Goal: Task Accomplishment & Management: Use online tool/utility

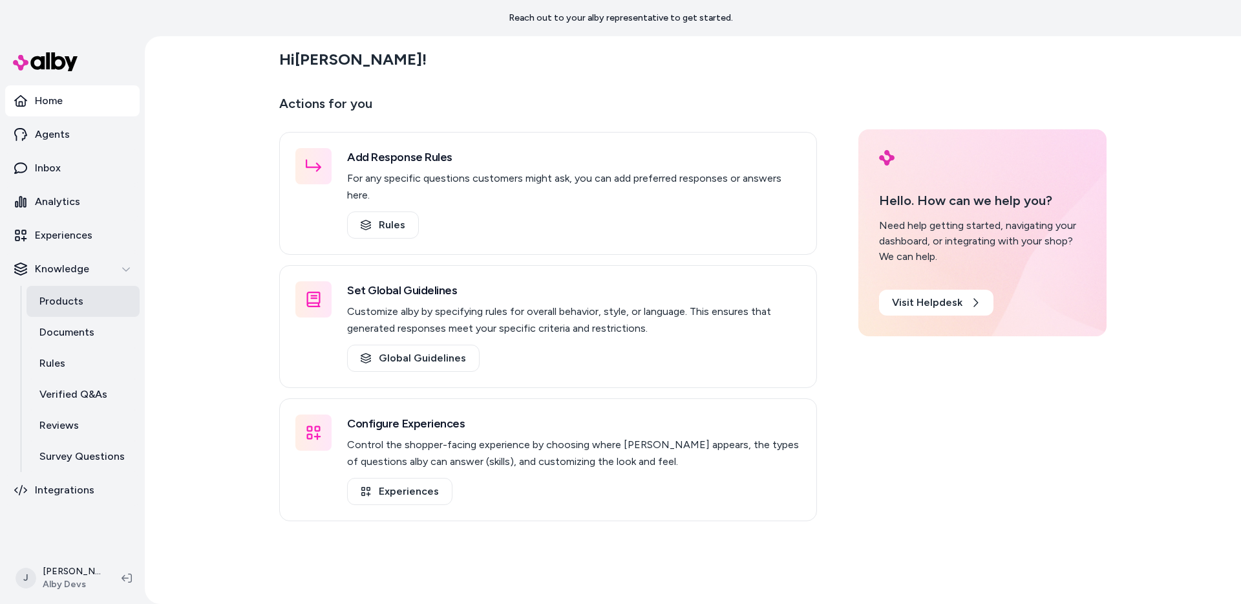
click at [81, 300] on p "Products" at bounding box center [61, 301] width 44 height 16
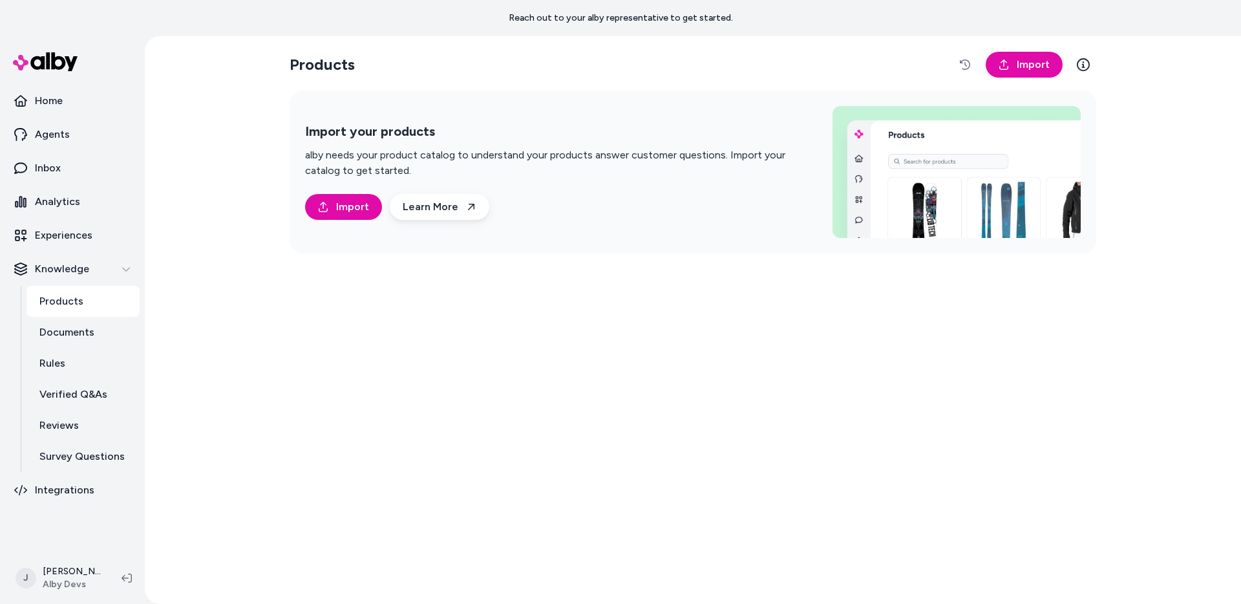
click at [237, 212] on div "Products Import Import your products alby needs your product catalog to underst…" at bounding box center [693, 319] width 1096 height 567
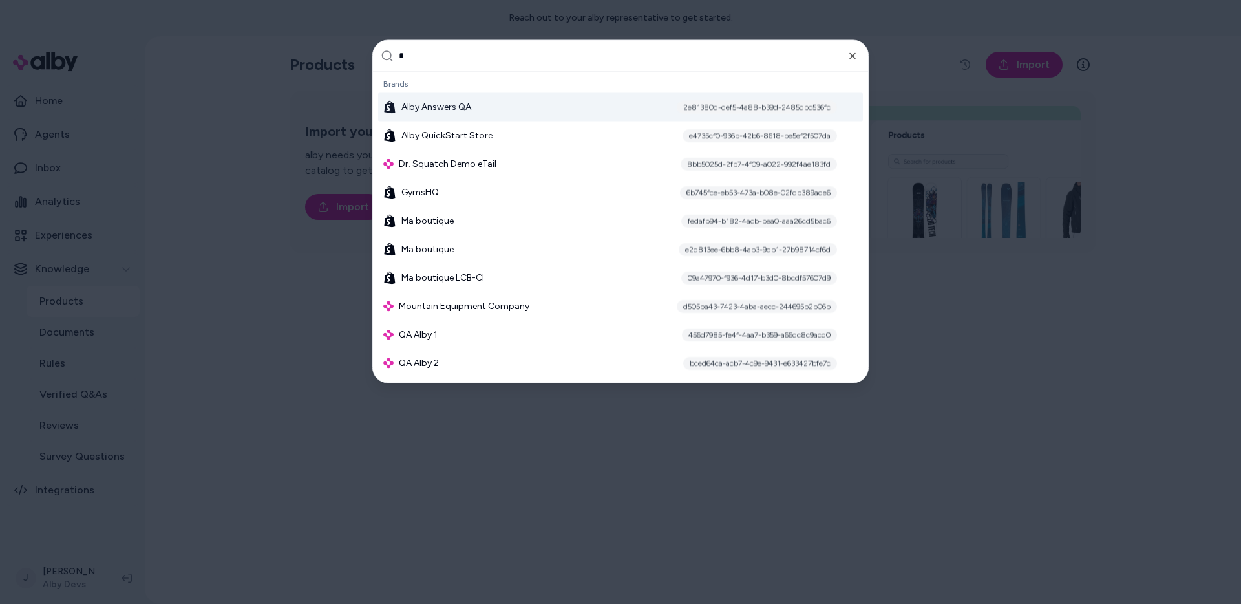
type input "**"
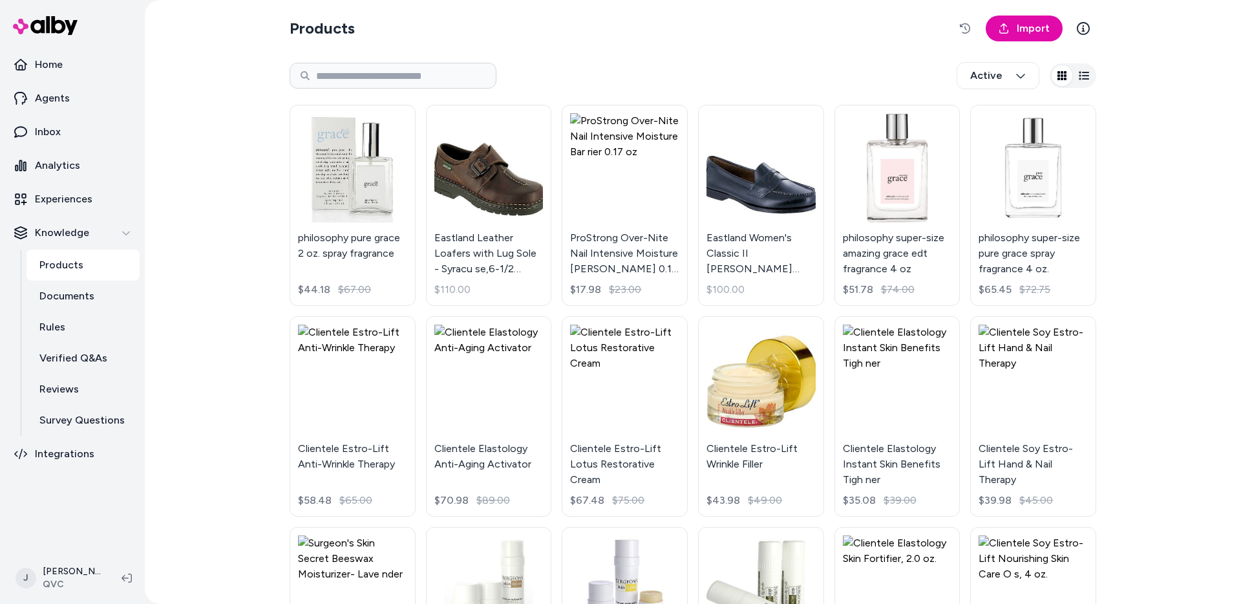
click at [704, 57] on div "Active" at bounding box center [693, 75] width 806 height 43
click at [687, 63] on div "Active" at bounding box center [693, 75] width 806 height 43
click at [954, 19] on button "button" at bounding box center [965, 29] width 26 height 26
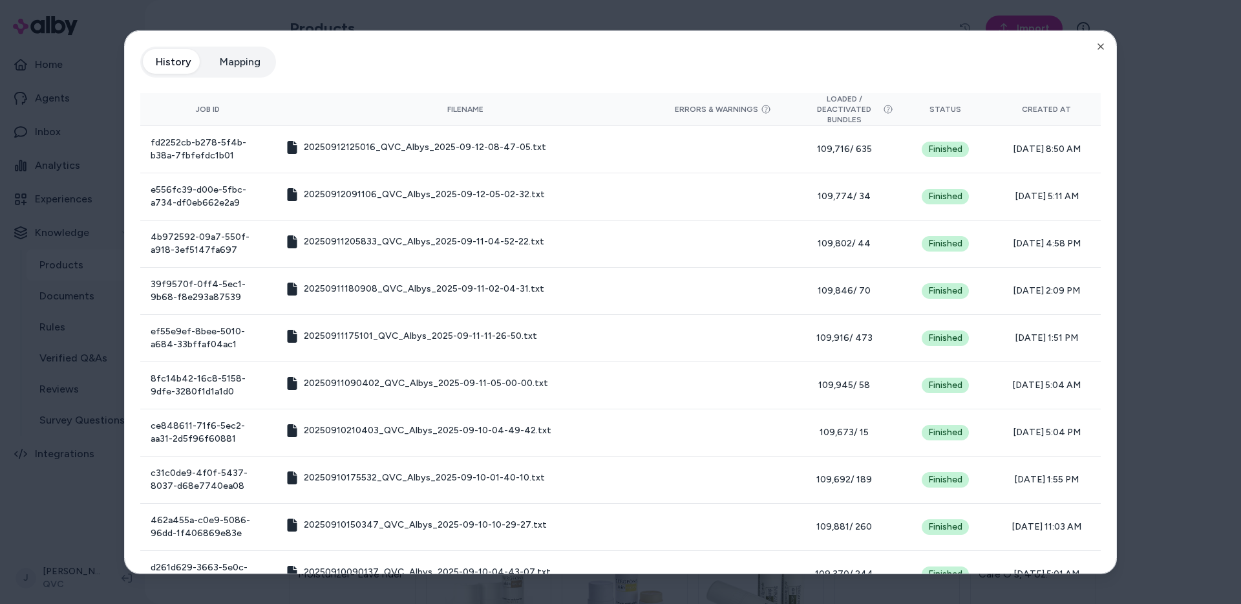
click at [453, 9] on div at bounding box center [620, 302] width 1241 height 604
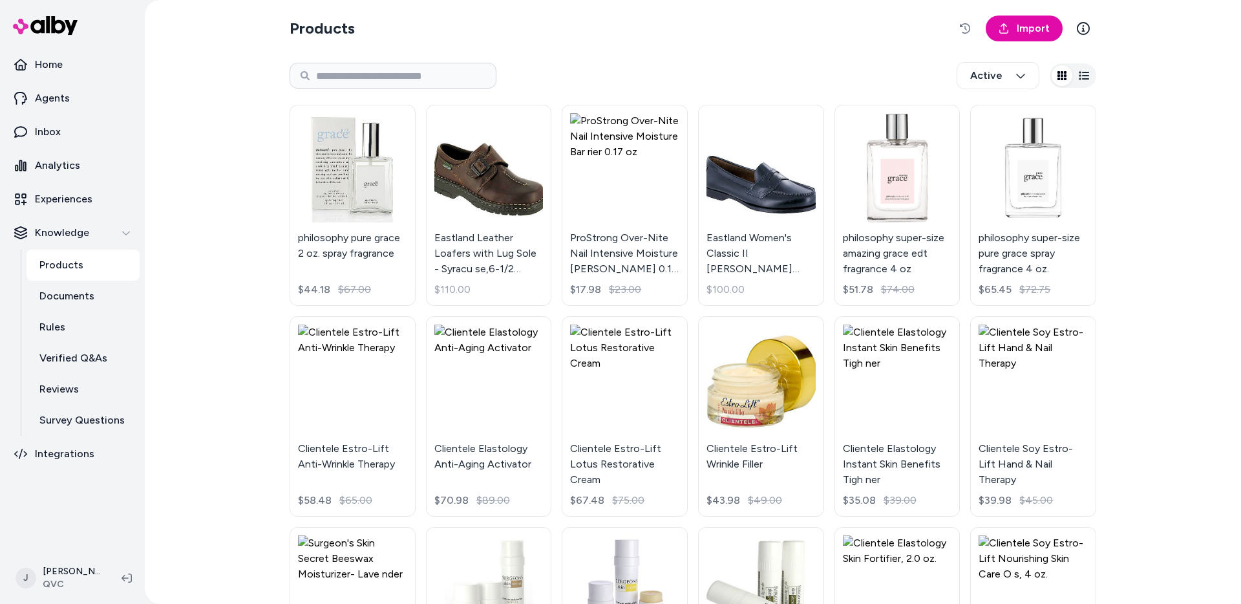
click at [523, 30] on section "Products Import" at bounding box center [693, 28] width 806 height 36
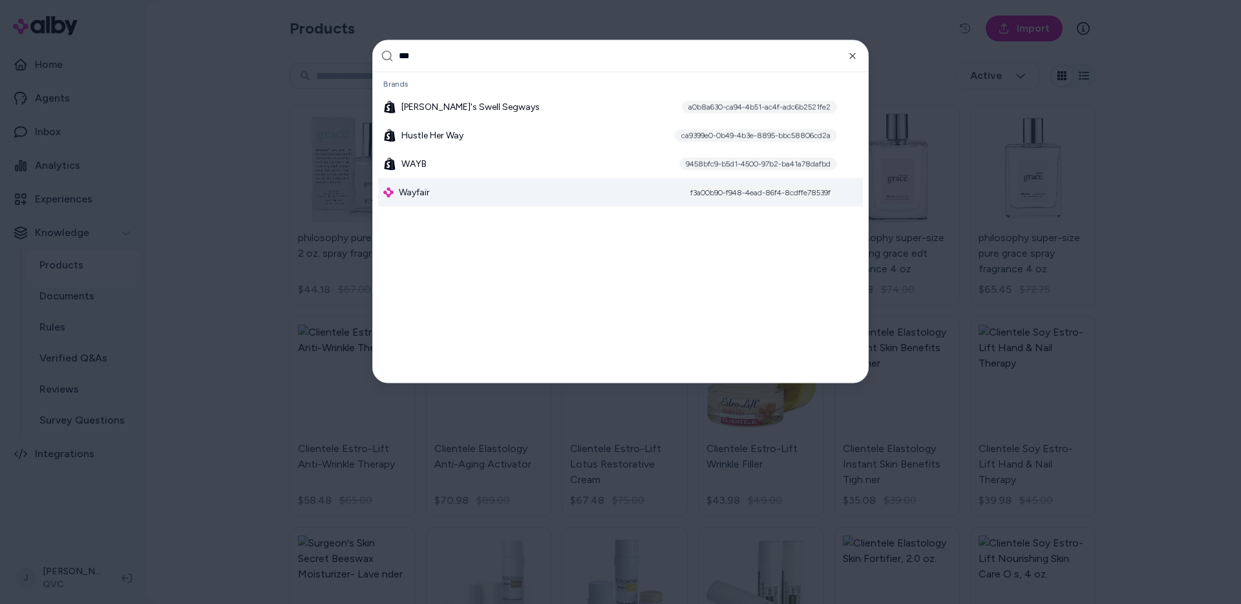
type input "***"
click at [762, 189] on div "f3a00b90-f948-4ead-86f4-8cdffe78539f" at bounding box center [760, 191] width 153 height 13
drag, startPoint x: 847, startPoint y: 58, endPoint x: 856, endPoint y: 54, distance: 9.0
click at [847, 57] on div "*** Global Settings Brand Settings Brands Adarsh's Swell Segways a0b8a630-ca94-…" at bounding box center [620, 210] width 496 height 343
click at [854, 56] on icon "button" at bounding box center [852, 55] width 10 height 10
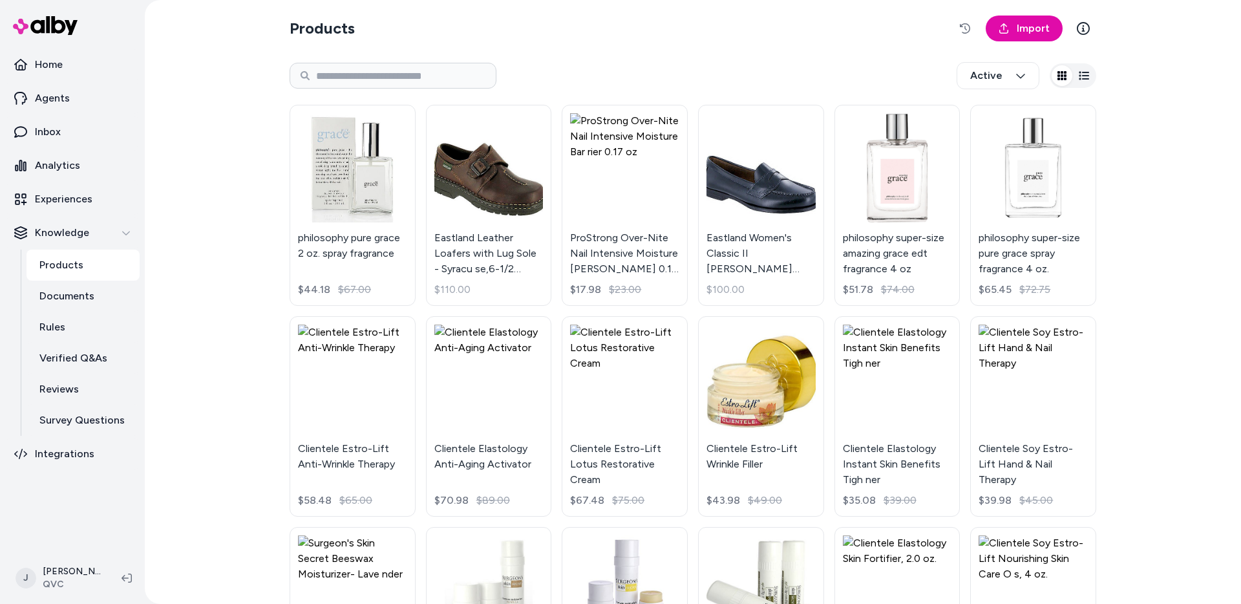
click at [866, 33] on section "Products Import" at bounding box center [693, 28] width 806 height 36
click at [872, 64] on div "Active" at bounding box center [693, 75] width 806 height 43
click at [1012, 34] on link "Import" at bounding box center [1024, 29] width 77 height 26
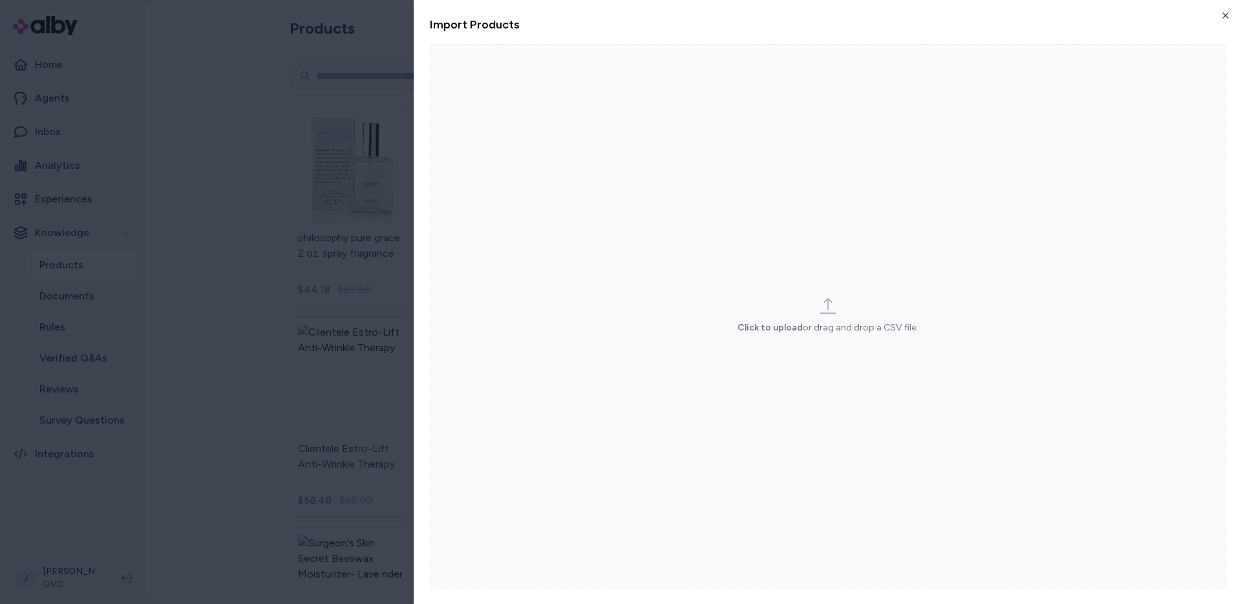
click at [319, 218] on html "Home Agents Inbox Analytics Experiences Knowledge Products Documents Rules Veri…" at bounding box center [620, 302] width 1241 height 604
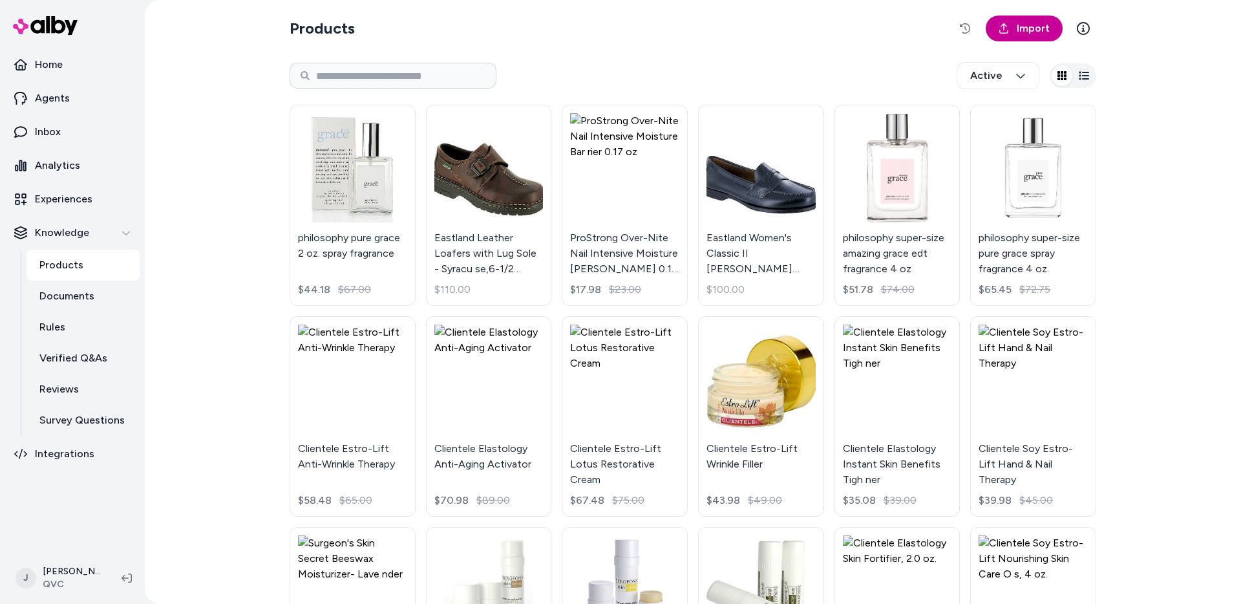
click at [1002, 24] on icon at bounding box center [1003, 28] width 10 height 10
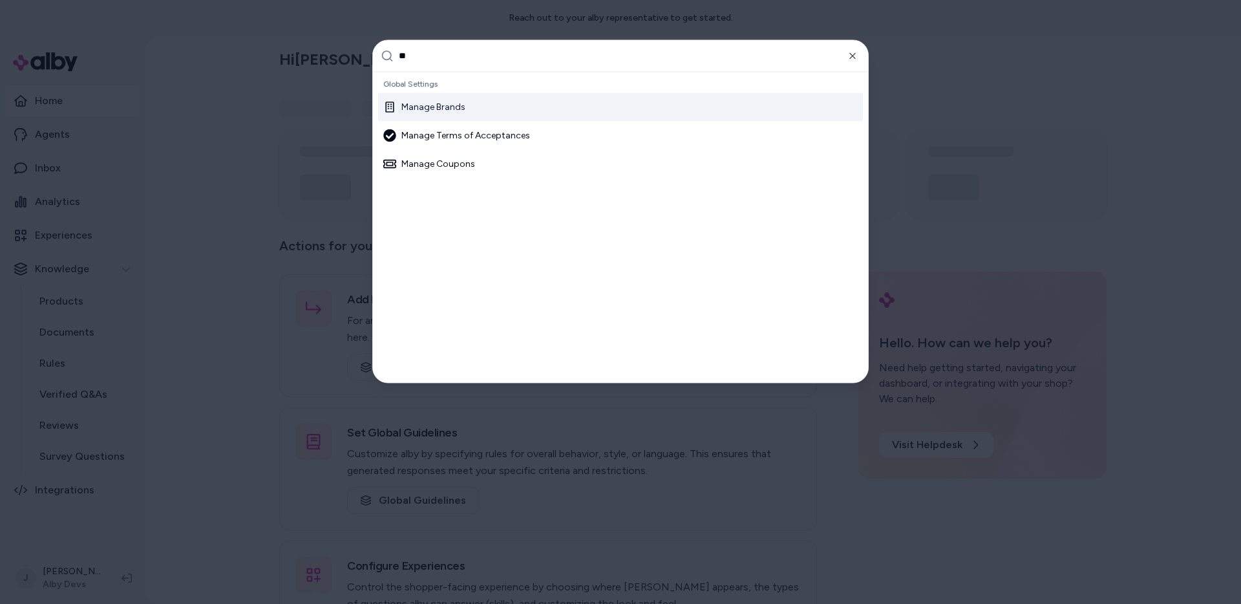
type input "***"
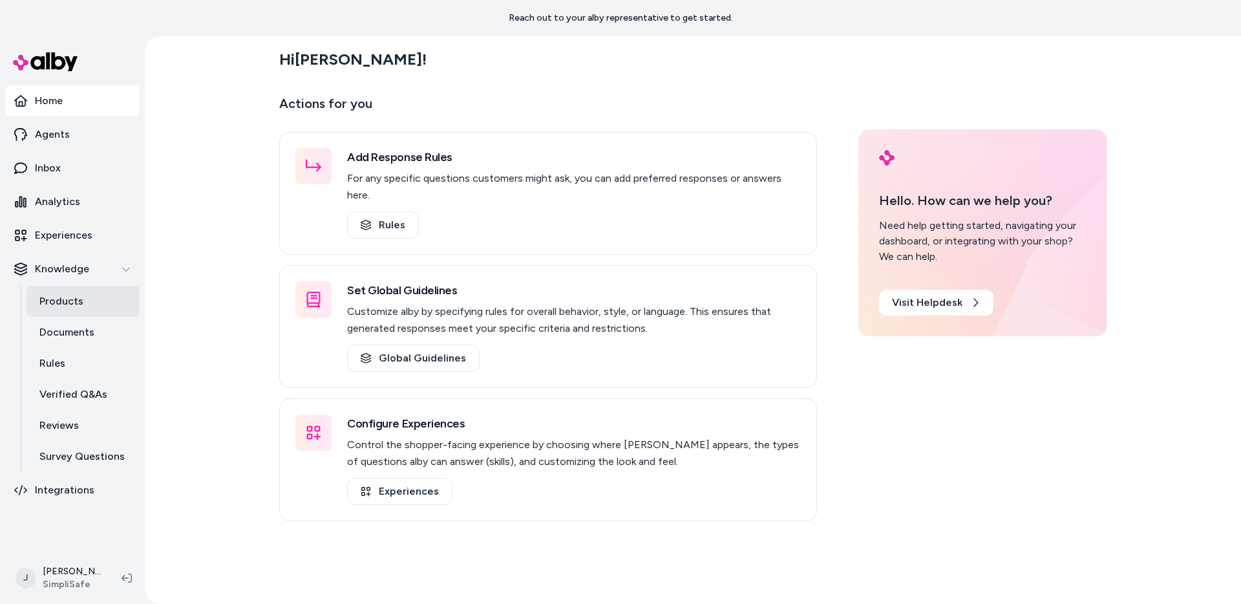
click at [116, 300] on link "Products" at bounding box center [82, 301] width 113 height 31
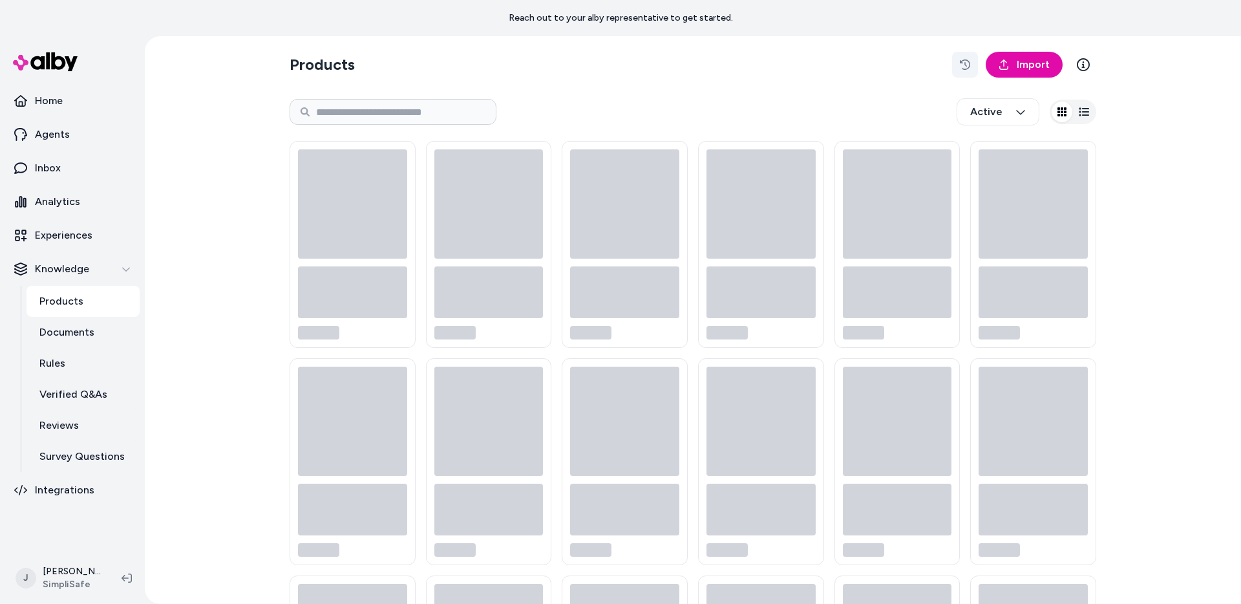
click at [964, 65] on icon "button" at bounding box center [965, 64] width 10 height 10
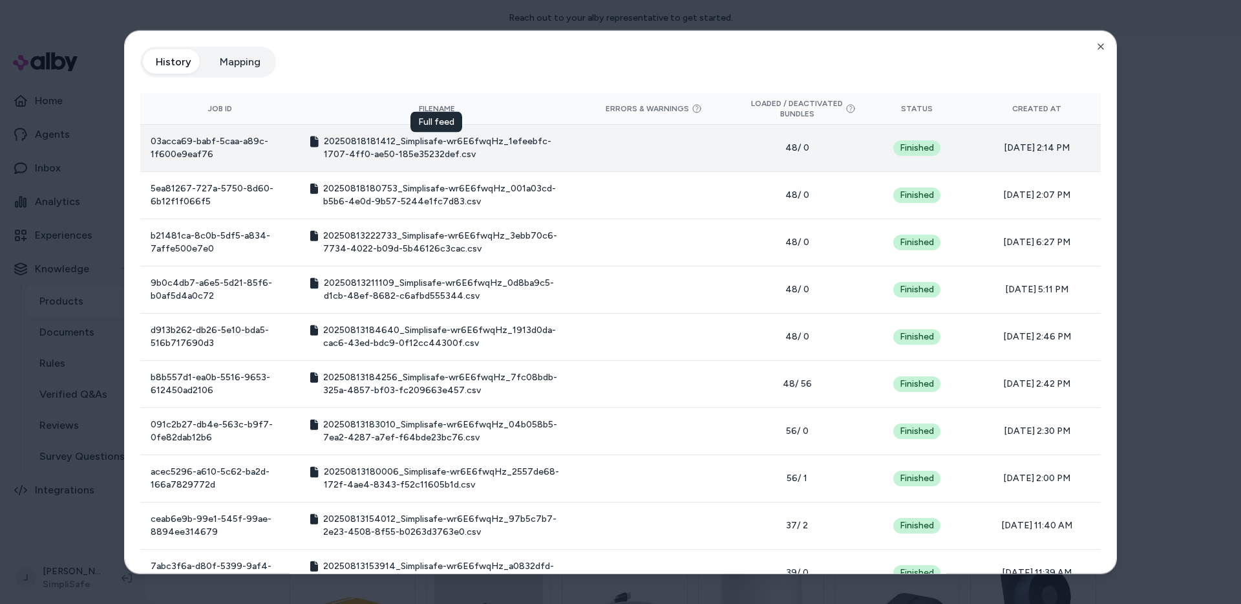
click at [419, 140] on span "20250818181412_Simplisafe-wr6E6fwqHz_1efeebfc-1707-4ff0-ae50-185e35232def.csv" at bounding box center [444, 147] width 240 height 26
click at [430, 138] on span "20250818181412_Simplisafe-wr6E6fwqHz_1efeebfc-1707-4ff0-ae50-185e35232def.csv" at bounding box center [444, 147] width 240 height 26
click at [430, 142] on span "20250818181412_Simplisafe-wr6E6fwqHz_1efeebfc-1707-4ff0-ae50-185e35232def.csv" at bounding box center [444, 147] width 240 height 26
drag, startPoint x: 430, startPoint y: 143, endPoint x: 225, endPoint y: 145, distance: 205.5
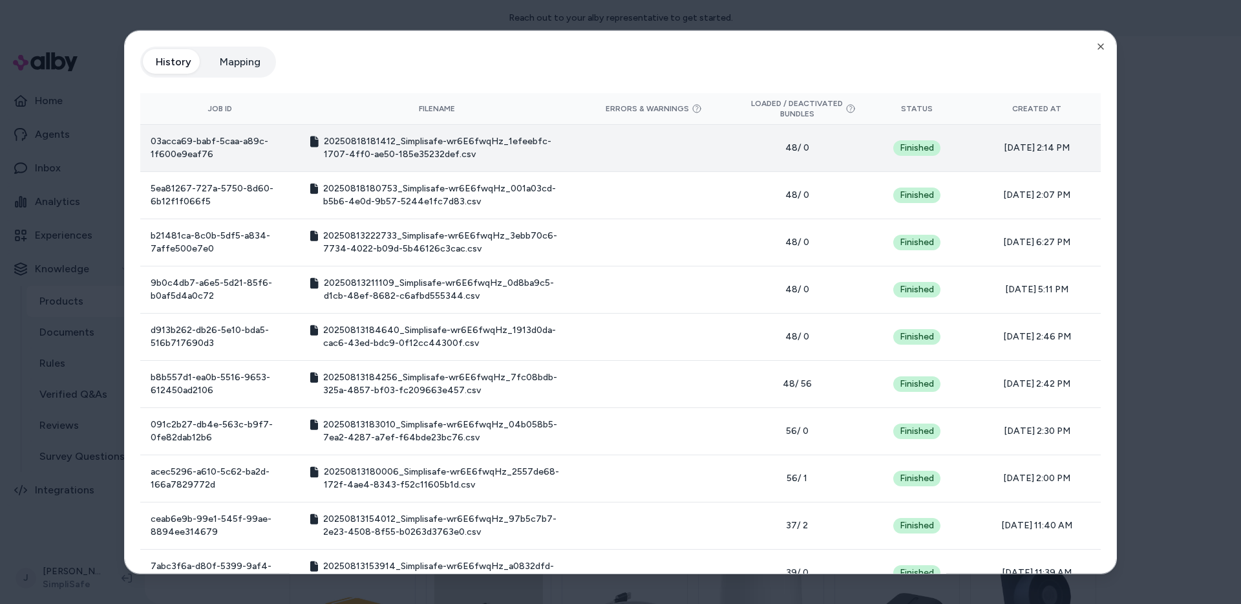
click at [425, 144] on span "20250818181412_Simplisafe-wr6E6fwqHz_1efeebfc-1707-4ff0-ae50-185e35232def.csv" at bounding box center [444, 147] width 240 height 26
click at [213, 139] on td "03acca69-babf-5caa-a89c-1f600e9eaf76" at bounding box center [220, 147] width 160 height 47
click at [373, 139] on span "20250818181412_Simplisafe-wr6E6fwqHz_1efeebfc-1707-4ff0-ae50-185e35232def.csv" at bounding box center [444, 147] width 240 height 26
click at [558, 146] on span "20250818181412_Simplisafe-wr6E6fwqHz_1efeebfc-1707-4ff0-ae50-185e35232def.csv" at bounding box center [444, 147] width 240 height 26
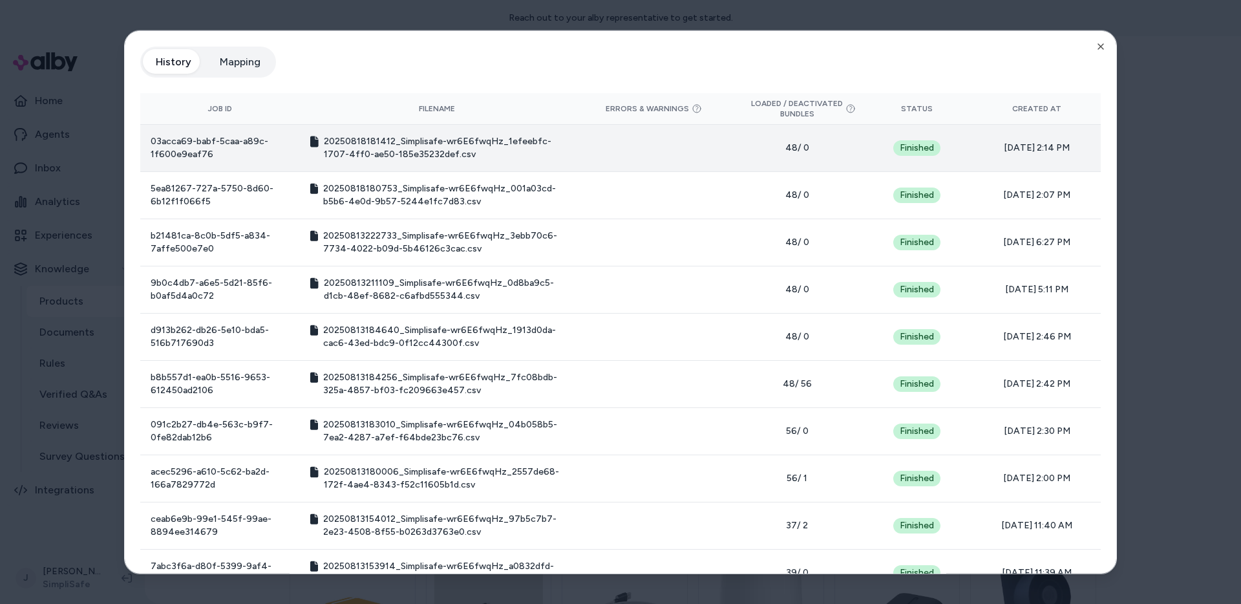
click at [403, 147] on span "20250818181412_Simplisafe-wr6E6fwqHz_1efeebfc-1707-4ff0-ae50-185e35232def.csv" at bounding box center [444, 147] width 240 height 26
click at [222, 128] on td "03acca69-babf-5caa-a89c-1f600e9eaf76" at bounding box center [220, 147] width 160 height 47
click at [223, 143] on td "03acca69-babf-5caa-a89c-1f600e9eaf76" at bounding box center [220, 147] width 160 height 47
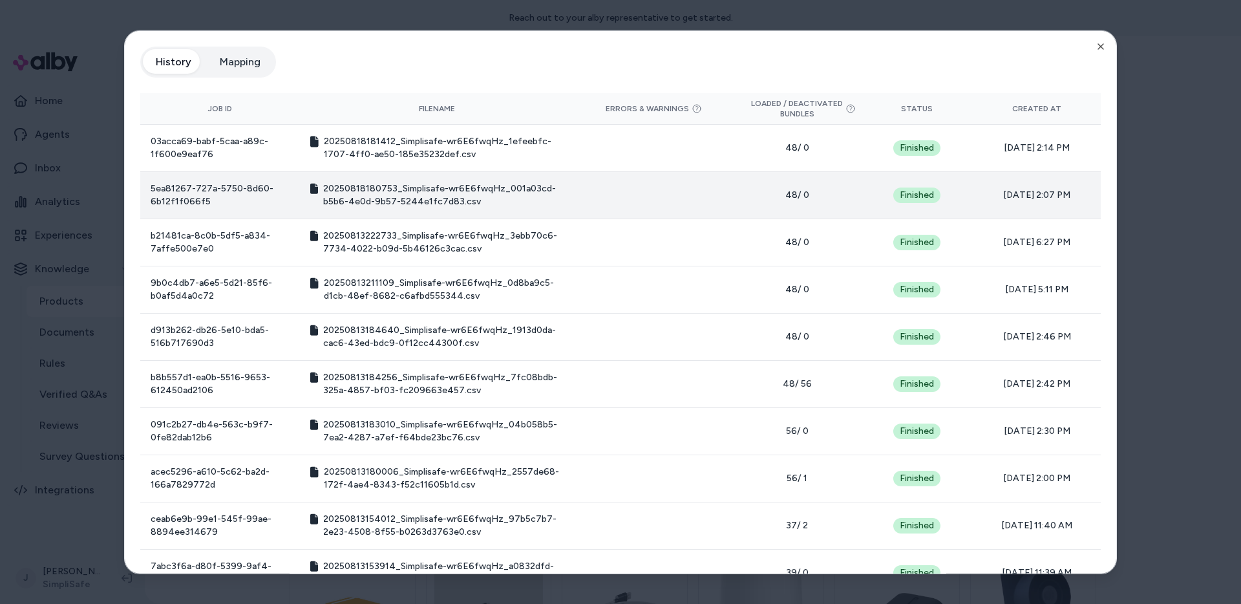
click at [445, 173] on td "20250818180753_Simplisafe-wr6E6fwqHz_001a03cd-b5b6-4e0d-9b57-5244e1fc7d83.csv" at bounding box center [436, 194] width 273 height 47
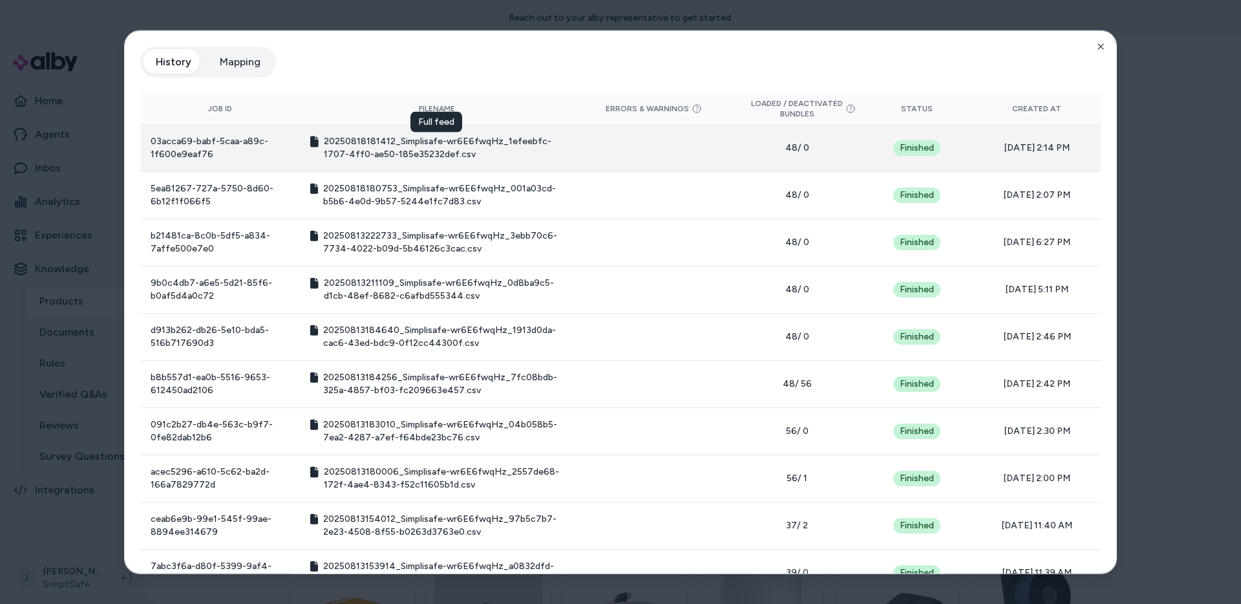
click at [456, 147] on span "20250818181412_Simplisafe-wr6E6fwqHz_1efeebfc-1707-4ff0-ae50-185e35232def.csv" at bounding box center [444, 147] width 240 height 26
drag, startPoint x: 543, startPoint y: 129, endPoint x: 534, endPoint y: 134, distance: 9.9
click at [543, 128] on td "20250818181412_Simplisafe-wr6E6fwqHz_1efeebfc-1707-4ff0-ae50-185e35232def.csv" at bounding box center [436, 147] width 273 height 47
click at [502, 153] on span "20250818181412_Simplisafe-wr6E6fwqHz_1efeebfc-1707-4ff0-ae50-185e35232def.csv" at bounding box center [444, 147] width 240 height 26
click at [472, 147] on span "20250818181412_Simplisafe-wr6E6fwqHz_1efeebfc-1707-4ff0-ae50-185e35232def.csv" at bounding box center [444, 147] width 240 height 26
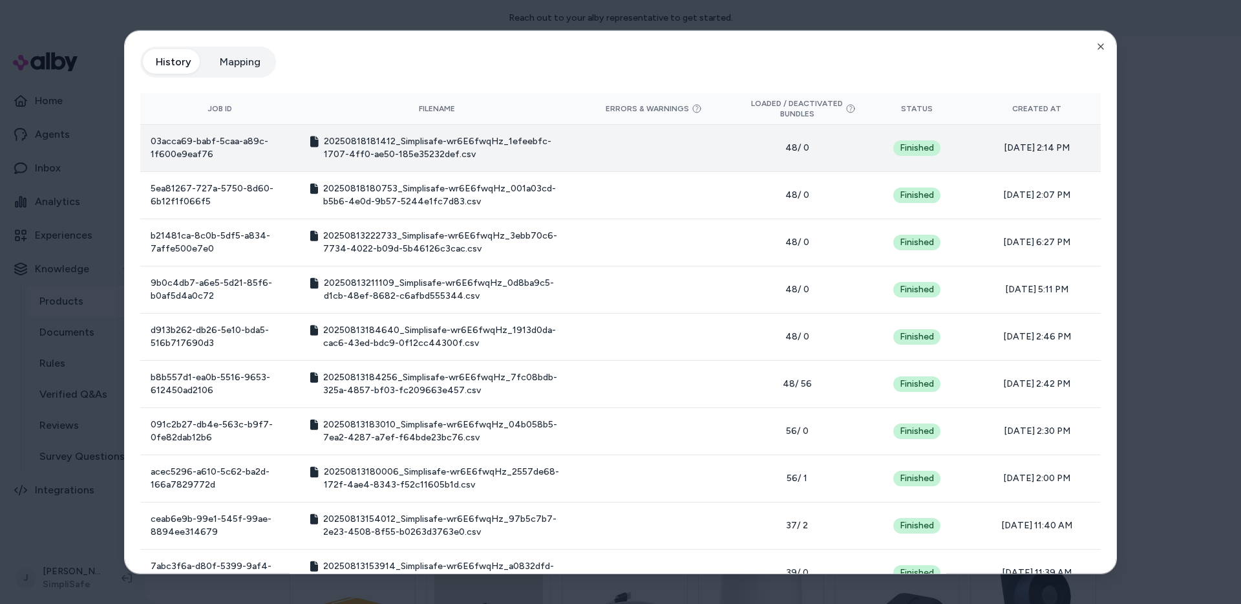
click at [478, 134] on span "20250818181412_Simplisafe-wr6E6fwqHz_1efeebfc-1707-4ff0-ae50-185e35232def.csv" at bounding box center [444, 147] width 240 height 26
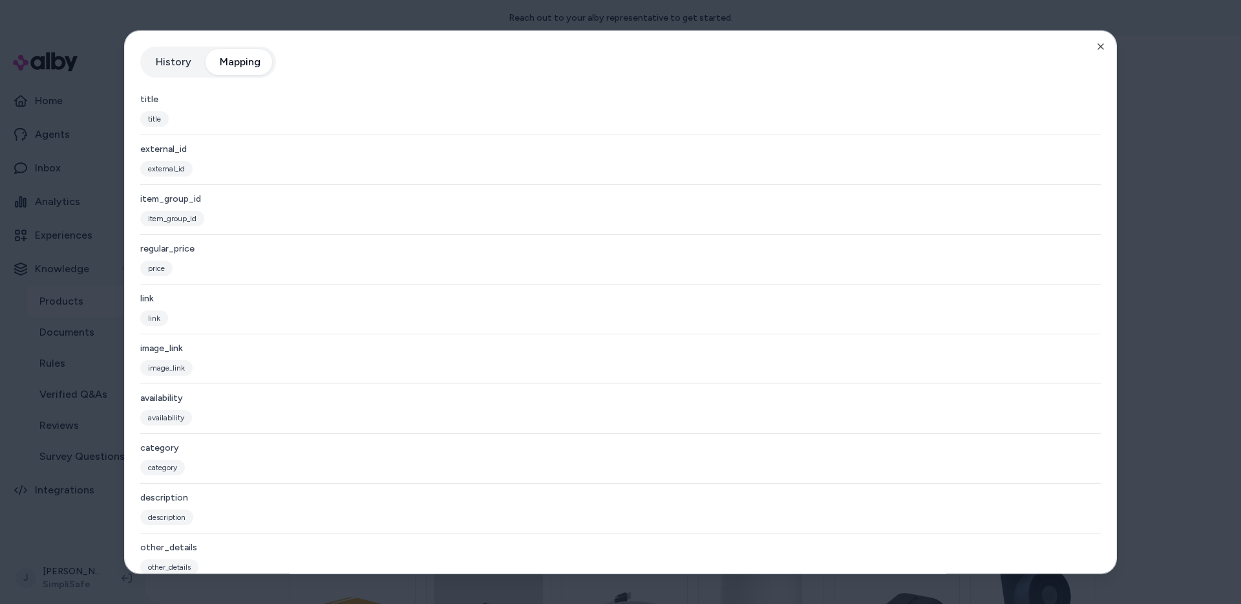
click at [241, 68] on button "Mapping" at bounding box center [240, 62] width 67 height 26
click at [179, 59] on button "History" at bounding box center [173, 62] width 61 height 26
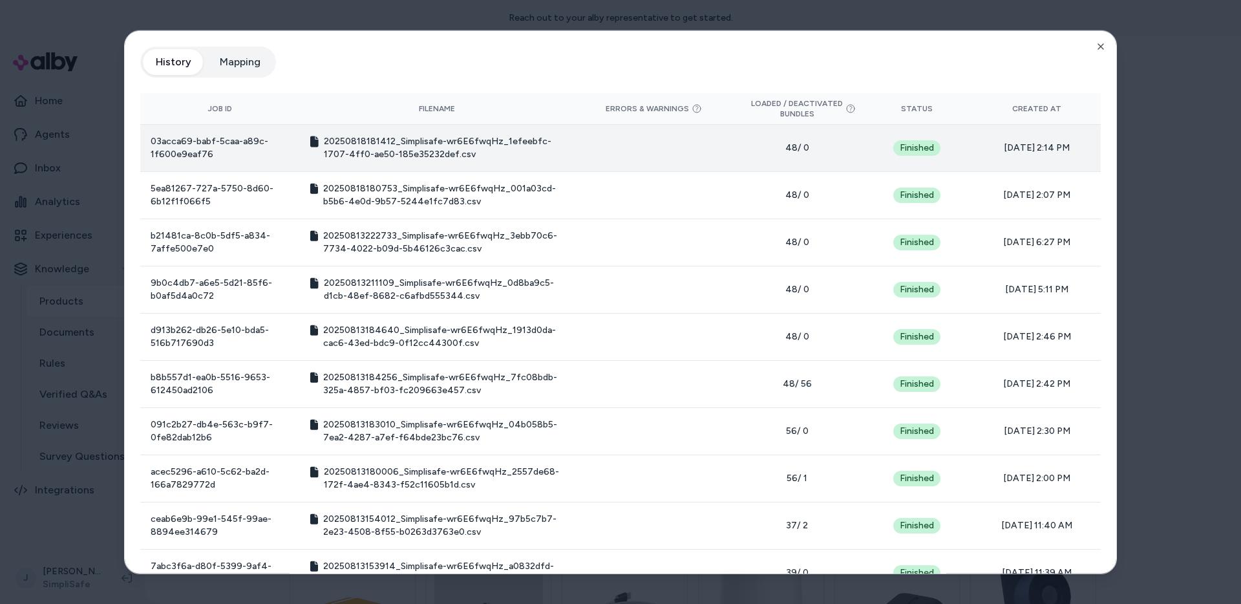
click at [476, 163] on td "20250818181412_Simplisafe-wr6E6fwqHz_1efeebfc-1707-4ff0-ae50-185e35232def.csv" at bounding box center [436, 147] width 273 height 47
click at [401, 136] on span "20250818181412_Simplisafe-wr6E6fwqHz_1efeebfc-1707-4ff0-ae50-185e35232def.csv" at bounding box center [444, 147] width 240 height 26
click at [403, 153] on span "20250818181412_Simplisafe-wr6E6fwqHz_1efeebfc-1707-4ff0-ae50-185e35232def.csv" at bounding box center [444, 147] width 240 height 26
drag, startPoint x: 401, startPoint y: 156, endPoint x: 364, endPoint y: 147, distance: 37.9
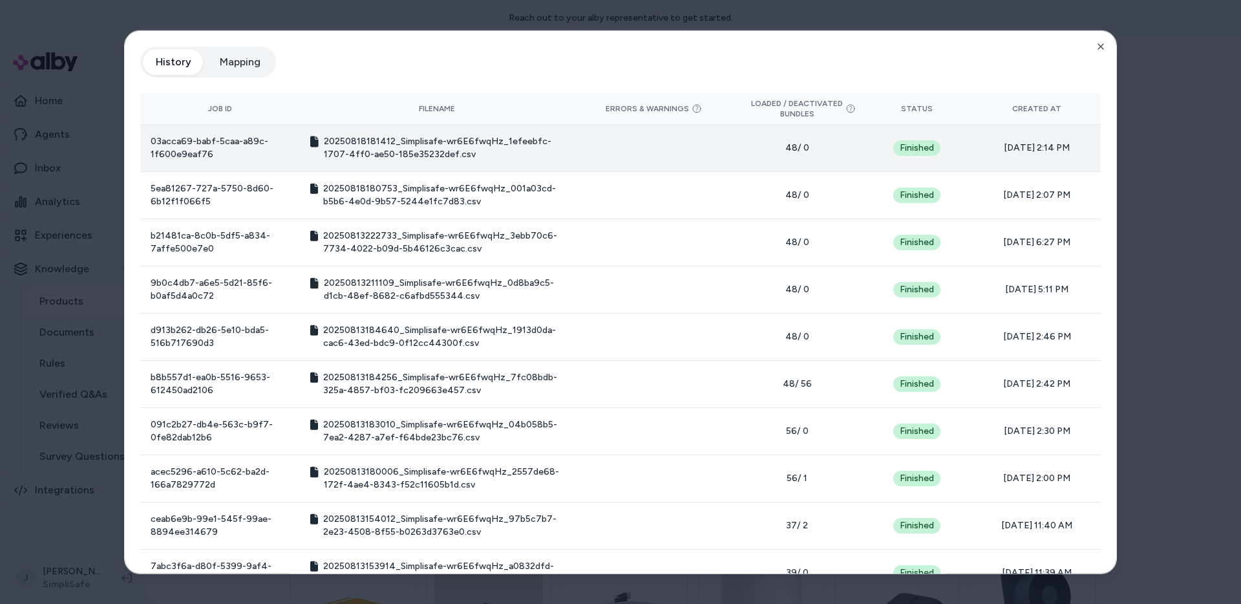
click at [401, 156] on span "20250818181412_Simplisafe-wr6E6fwqHz_1efeebfc-1707-4ff0-ae50-185e35232def.csv" at bounding box center [444, 147] width 240 height 26
drag, startPoint x: 364, startPoint y: 147, endPoint x: 414, endPoint y: 147, distance: 49.8
click at [414, 147] on span "20250818181412_Simplisafe-wr6E6fwqHz_1efeebfc-1707-4ff0-ae50-185e35232def.csv" at bounding box center [444, 147] width 240 height 26
drag, startPoint x: 344, startPoint y: 139, endPoint x: 318, endPoint y: 140, distance: 25.9
click at [343, 139] on span "20250818181412_Simplisafe-wr6E6fwqHz_1efeebfc-1707-4ff0-ae50-185e35232def.csv" at bounding box center [444, 147] width 240 height 26
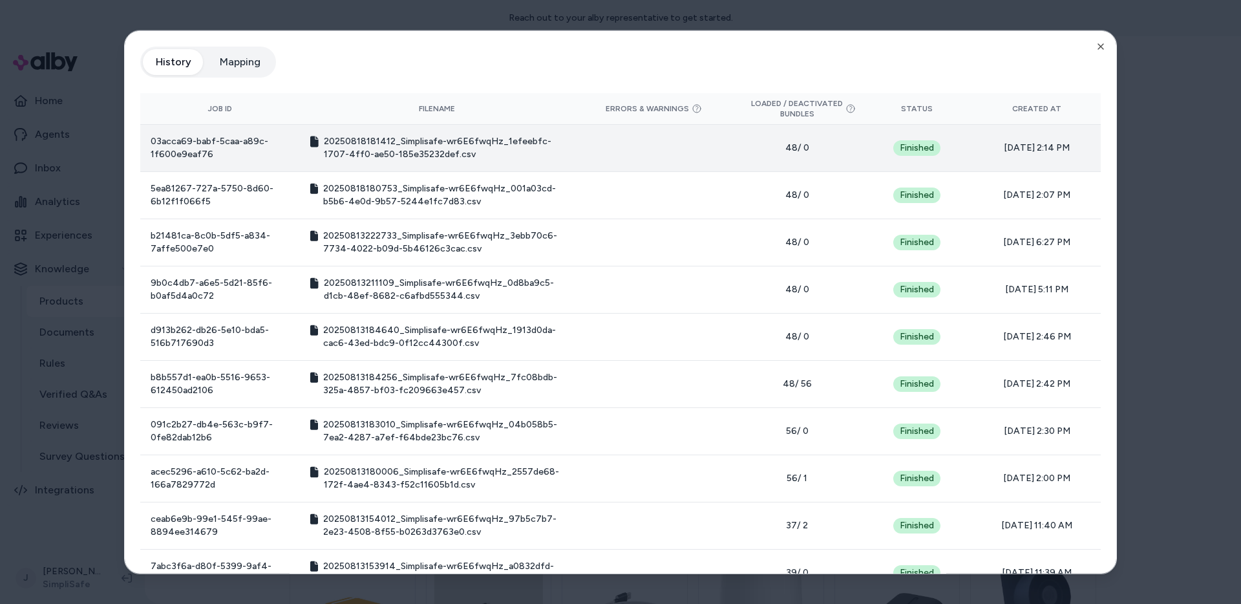
drag, startPoint x: 322, startPoint y: 140, endPoint x: 492, endPoint y: 142, distance: 170.0
click at [492, 142] on div "20250818181412_Simplisafe-wr6E6fwqHz_1efeebfc-1707-4ff0-ae50-185e35232def.csv" at bounding box center [436, 147] width 253 height 26
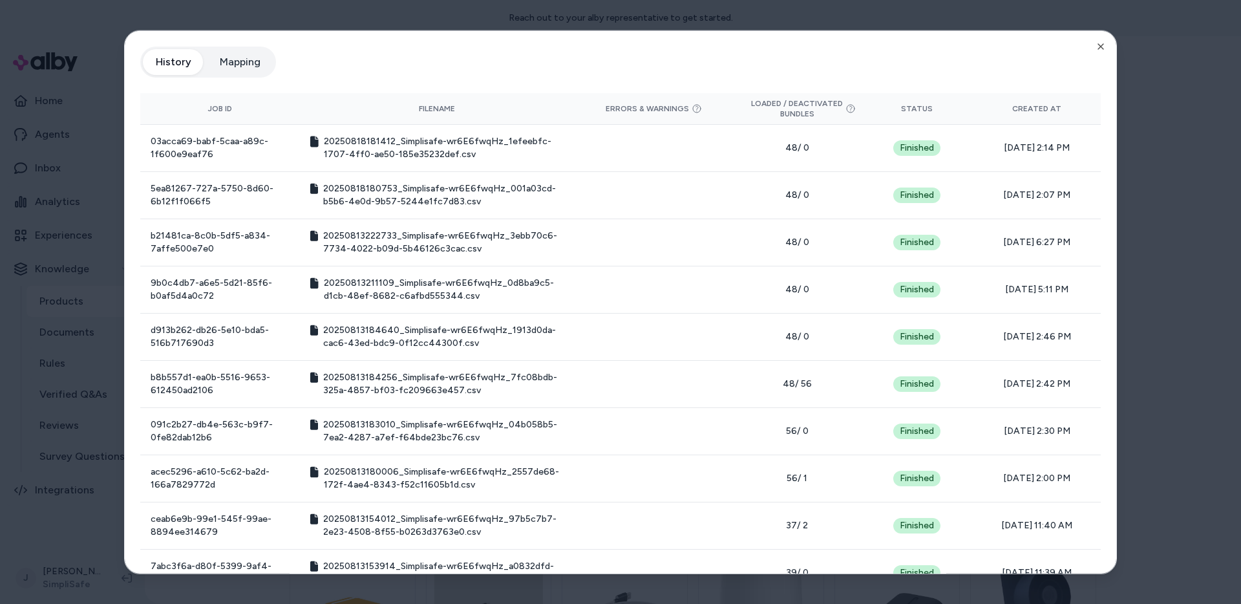
click at [943, 25] on div at bounding box center [620, 302] width 1241 height 604
